Goal: Information Seeking & Learning: Learn about a topic

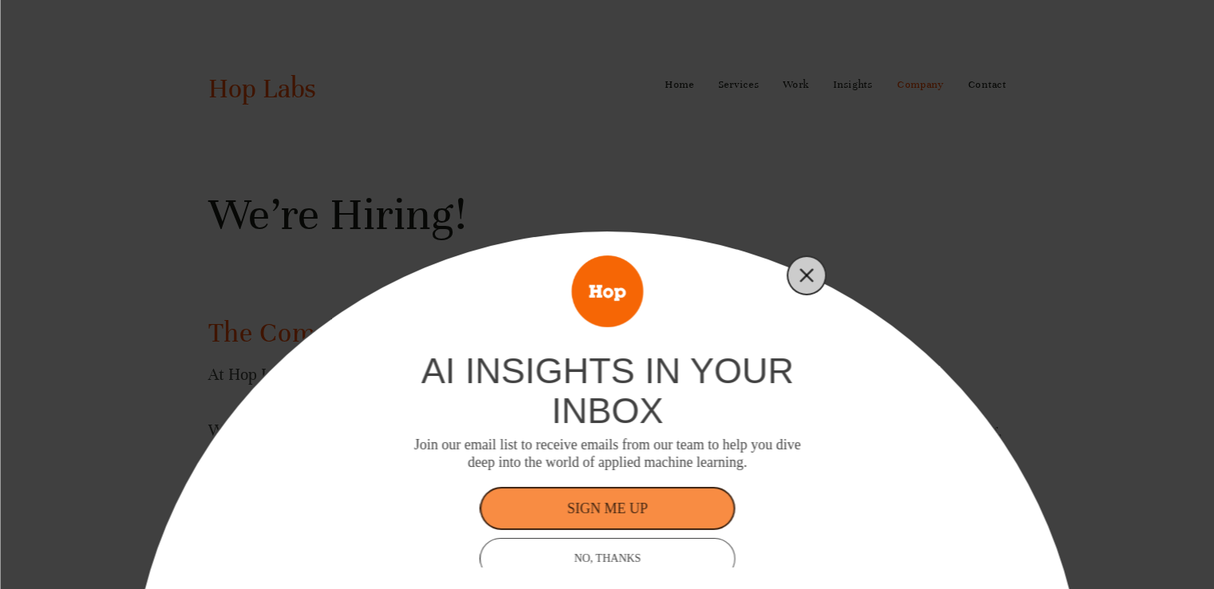
click at [807, 270] on icon "Close" at bounding box center [806, 275] width 14 height 14
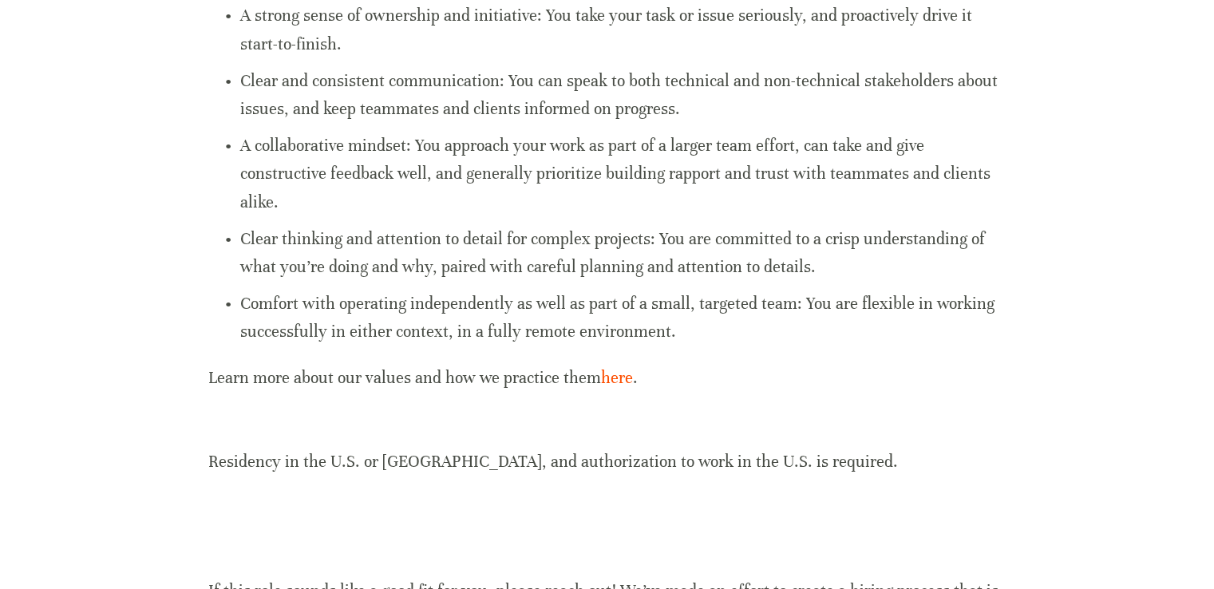
scroll to position [1378, 0]
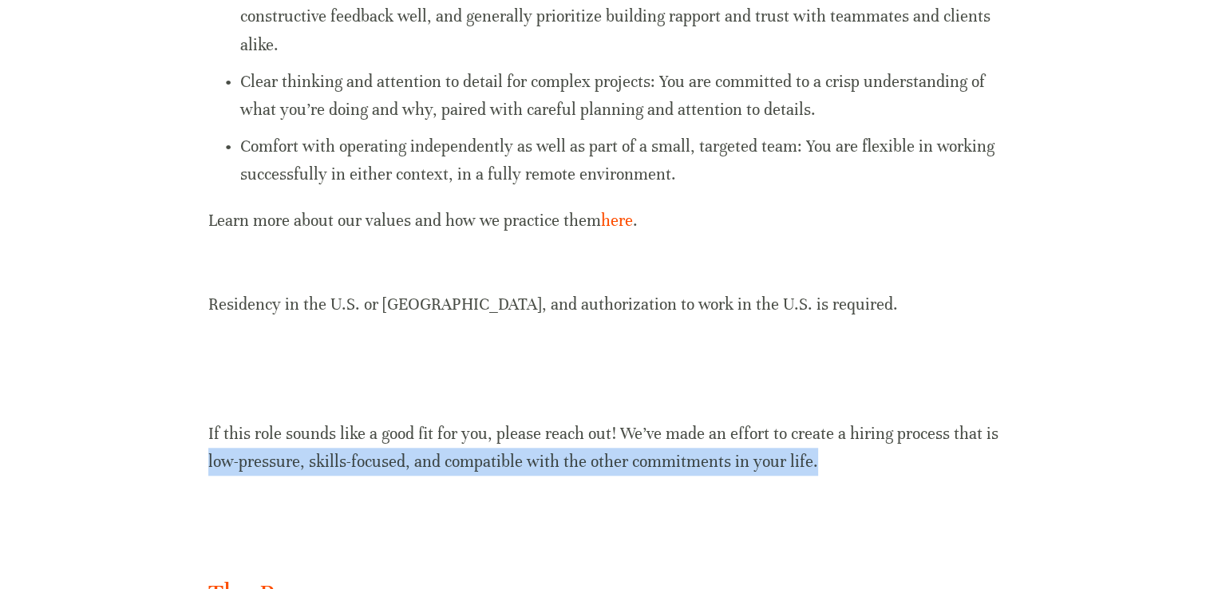
drag, startPoint x: 1211, startPoint y: 451, endPoint x: 1225, endPoint y: 425, distance: 28.9
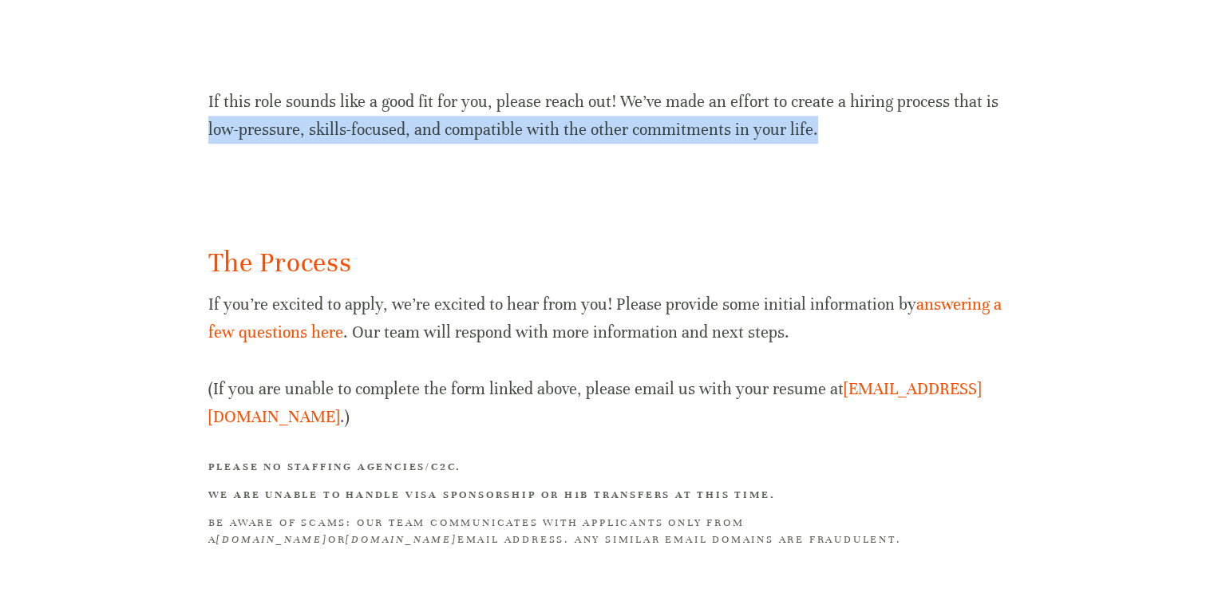
scroll to position [1718, 0]
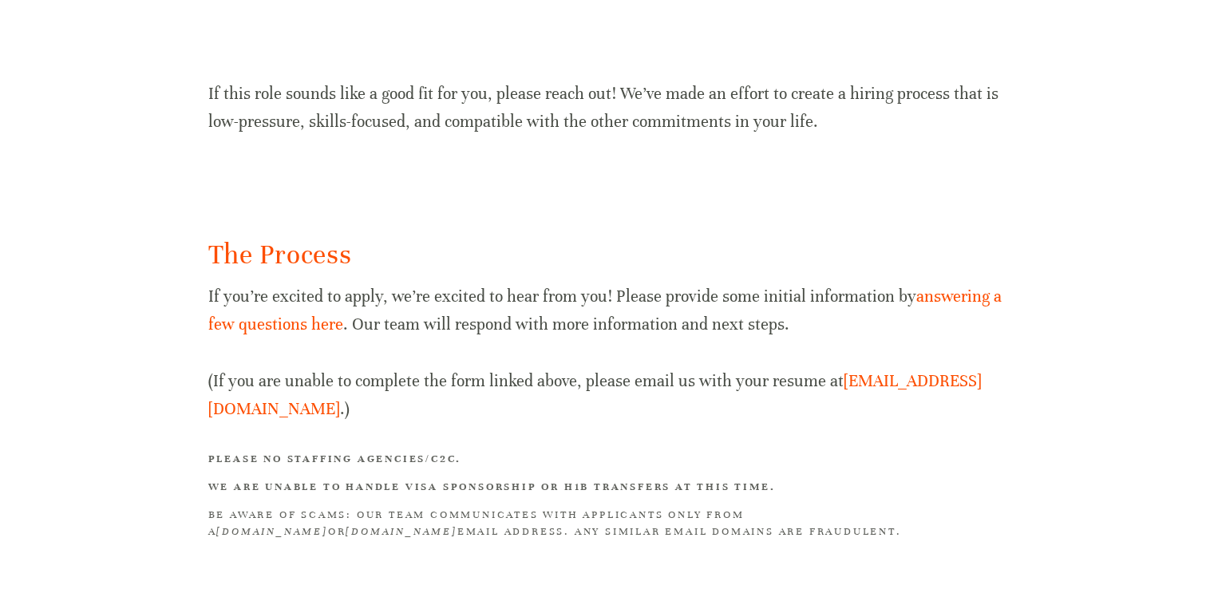
click at [947, 300] on link "answering a few questions here" at bounding box center [606, 310] width 797 height 48
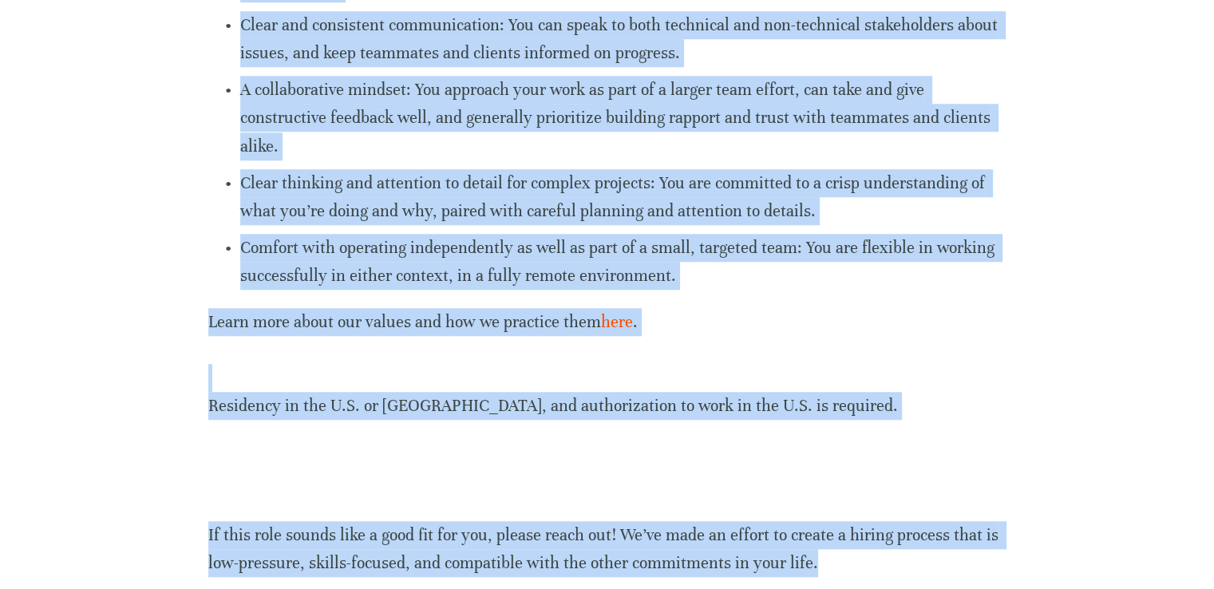
scroll to position [1301, 0]
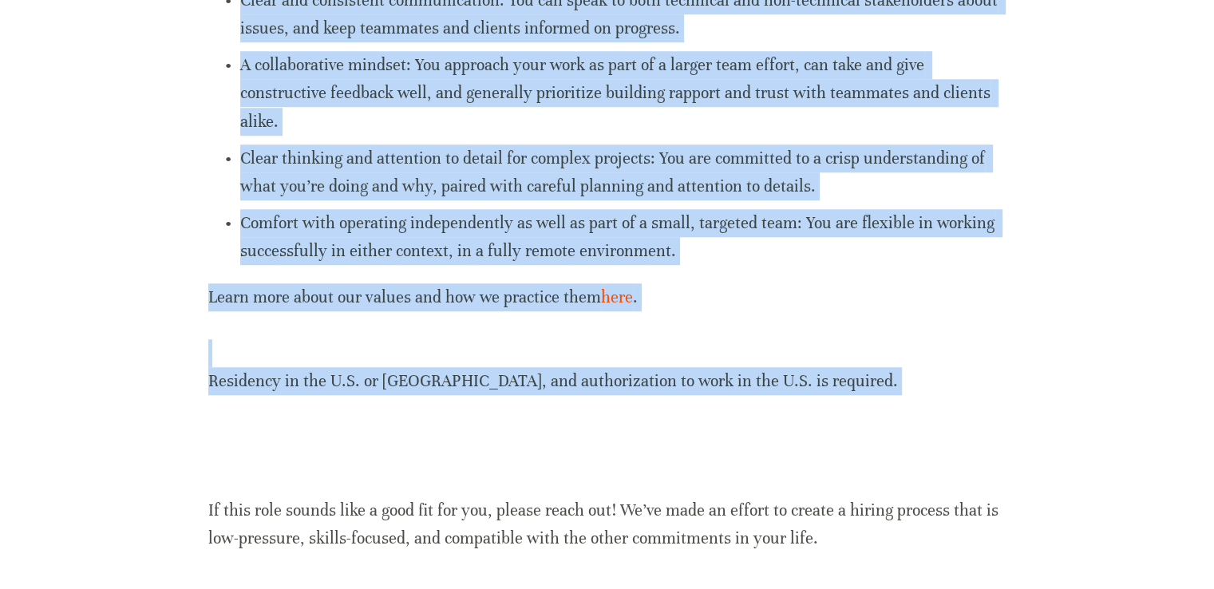
drag, startPoint x: 216, startPoint y: 209, endPoint x: 843, endPoint y: 451, distance: 671.3
copy div "ML Researcher (Applied LLMs) For more information about the company and the tea…"
